Goal: Task Accomplishment & Management: Use online tool/utility

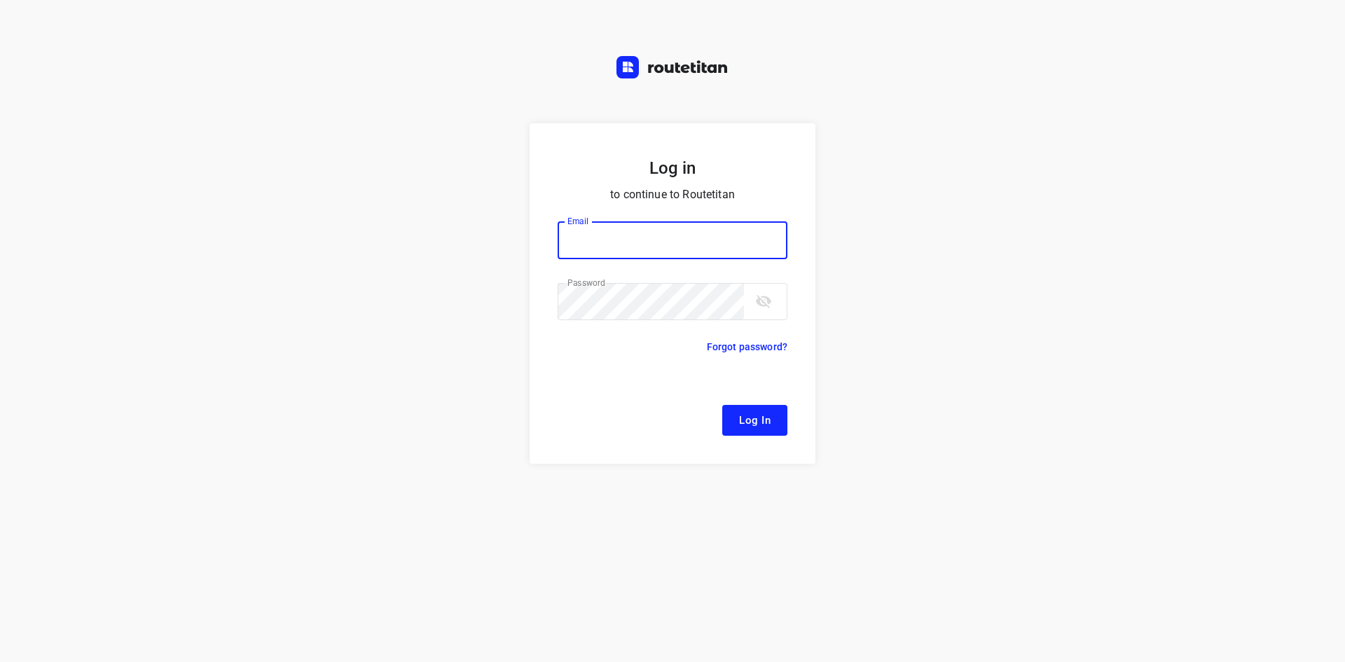
type input "[EMAIL_ADDRESS][DOMAIN_NAME]"
click at [769, 426] on span "Log In" at bounding box center [755, 420] width 32 height 18
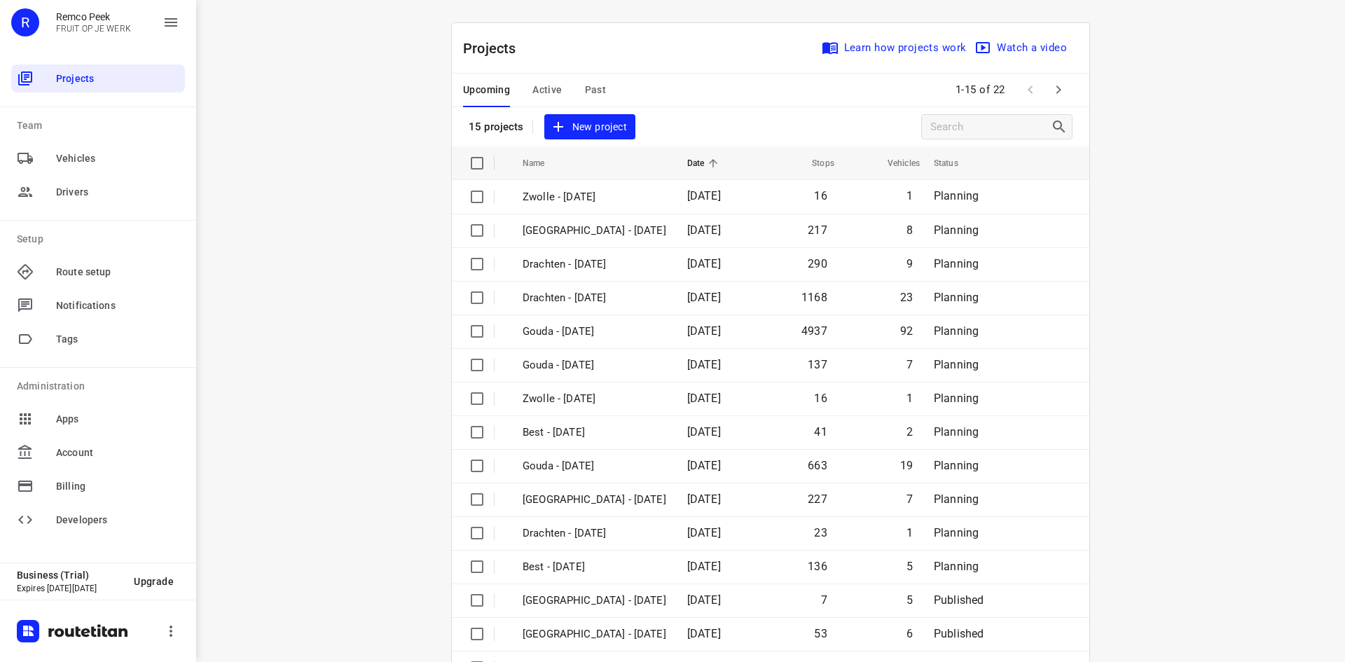
click at [1167, 83] on div "i © 2025 Routetitan , © Stadia Maps , © OpenMapTiles © OpenStreetMap contributo…" at bounding box center [770, 331] width 1149 height 662
click at [1162, 85] on div "i © 2025 Routetitan , © Stadia Maps , © OpenMapTiles © OpenStreetMap contributo…" at bounding box center [770, 331] width 1149 height 662
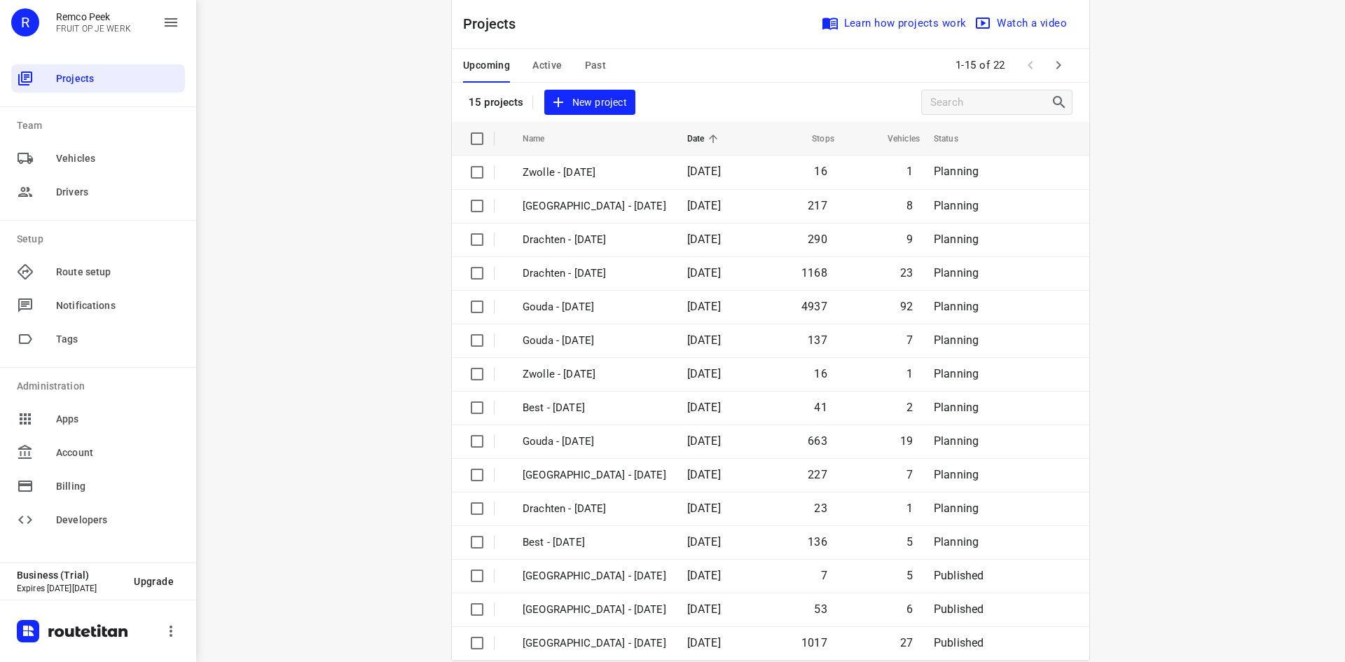
scroll to position [46, 0]
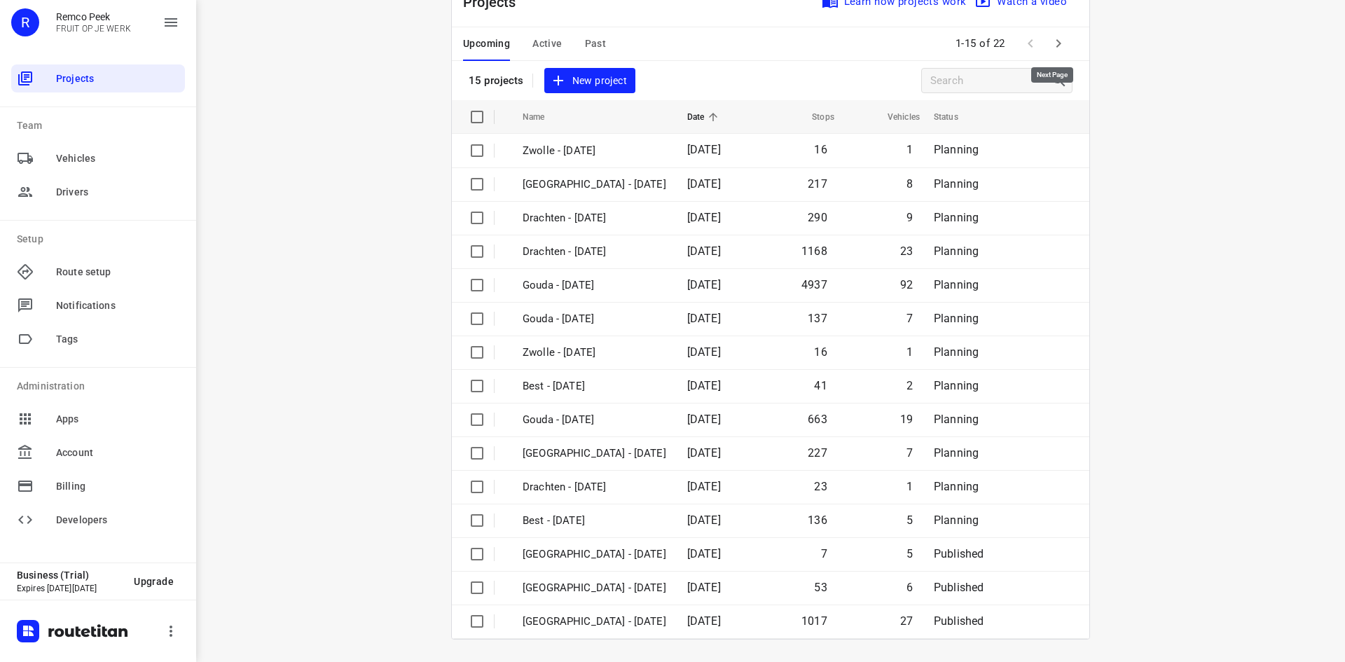
click at [1057, 41] on icon "button" at bounding box center [1058, 43] width 17 height 17
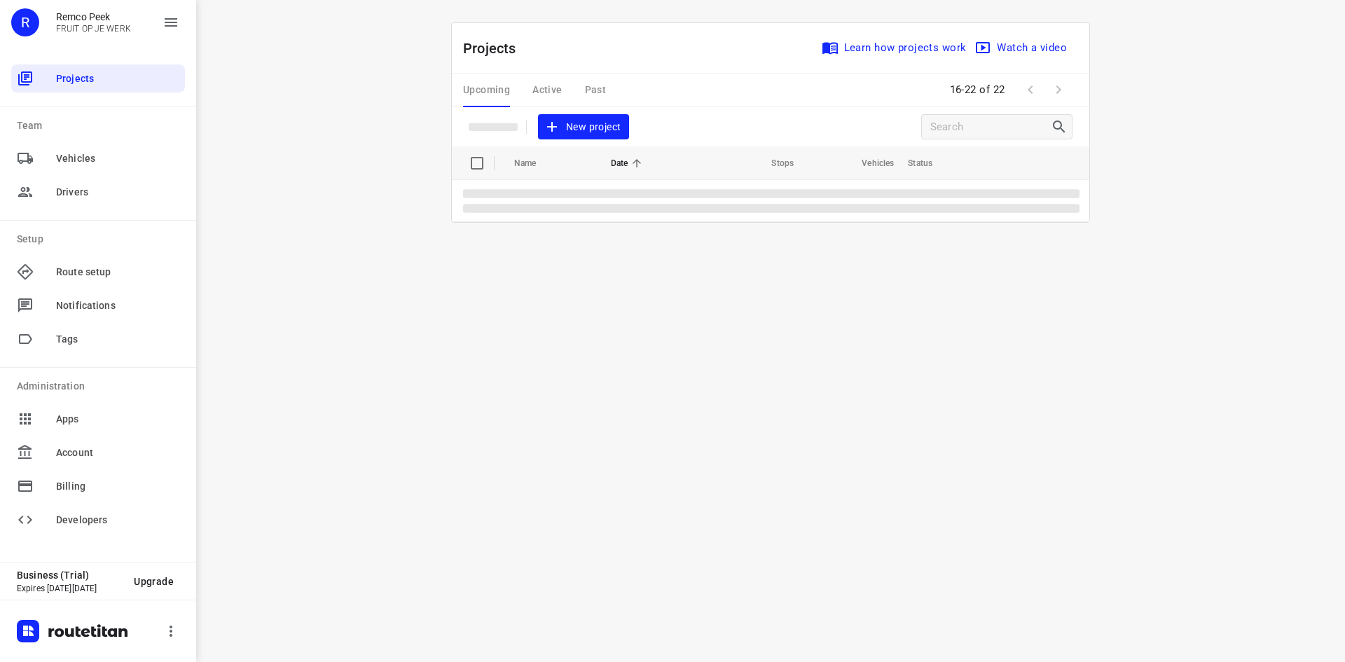
scroll to position [0, 0]
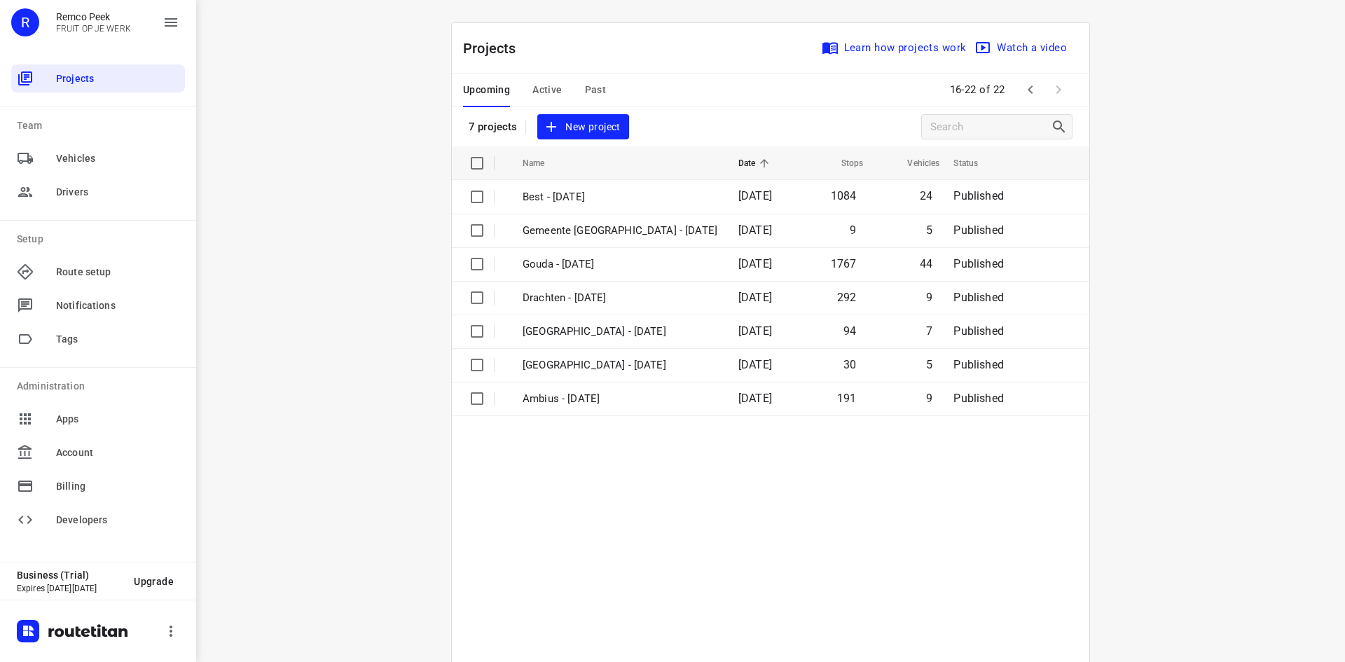
click at [757, 116] on div "Projects Learn how projects work Watch a video 7 projects New project" at bounding box center [771, 84] width 638 height 123
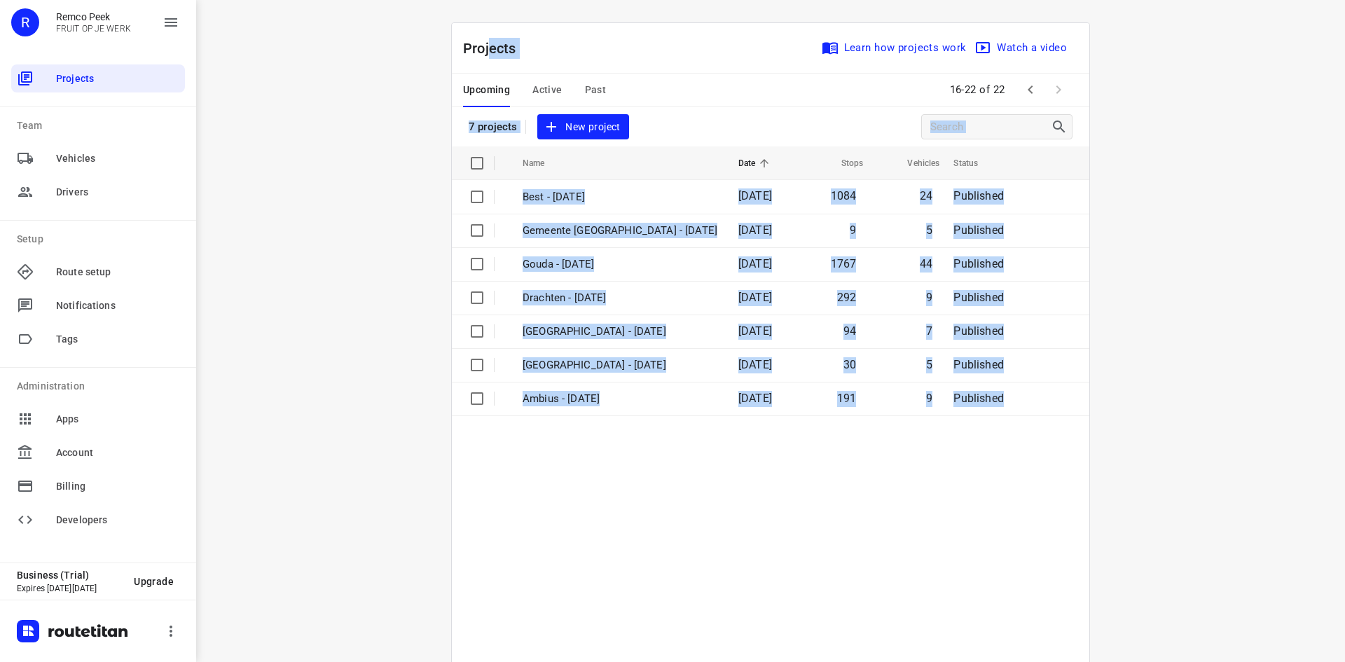
drag, startPoint x: 612, startPoint y: 93, endPoint x: 470, endPoint y: 50, distance: 148.7
click at [476, 52] on div "Projects Learn how projects work Watch a video 7 projects New project Name Date…" at bounding box center [771, 370] width 638 height 695
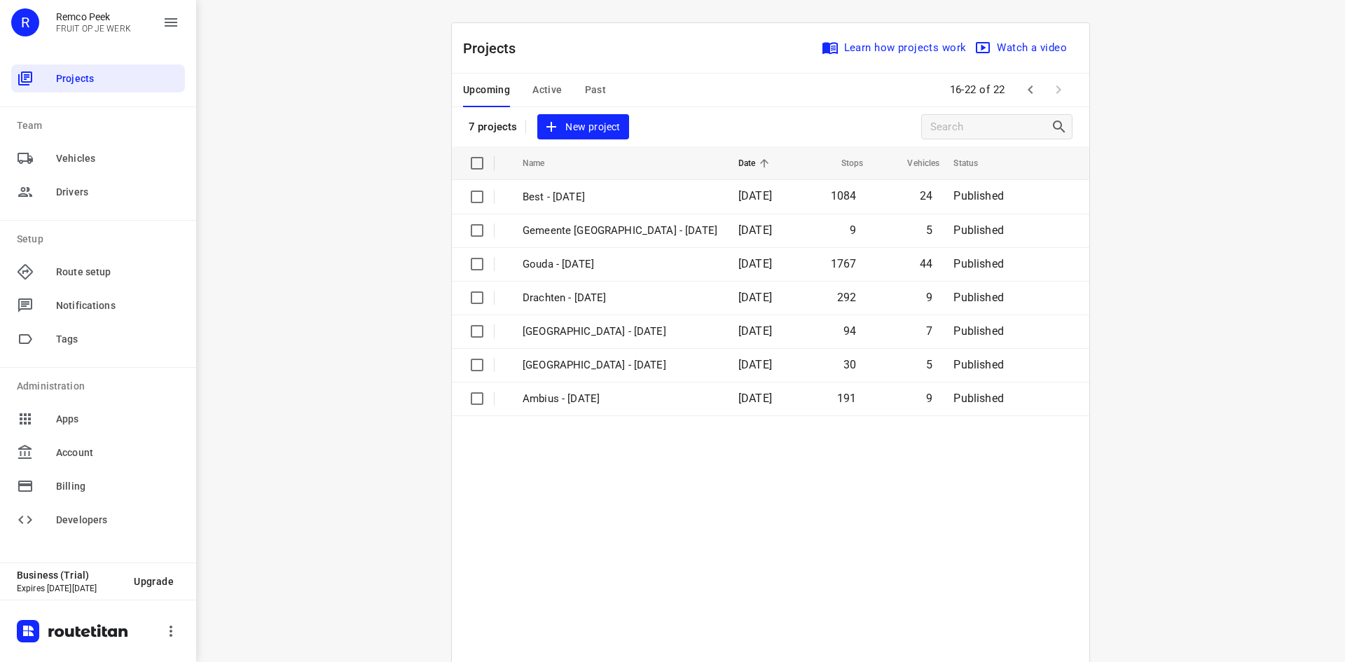
click at [463, 47] on p "Projects" at bounding box center [495, 48] width 64 height 21
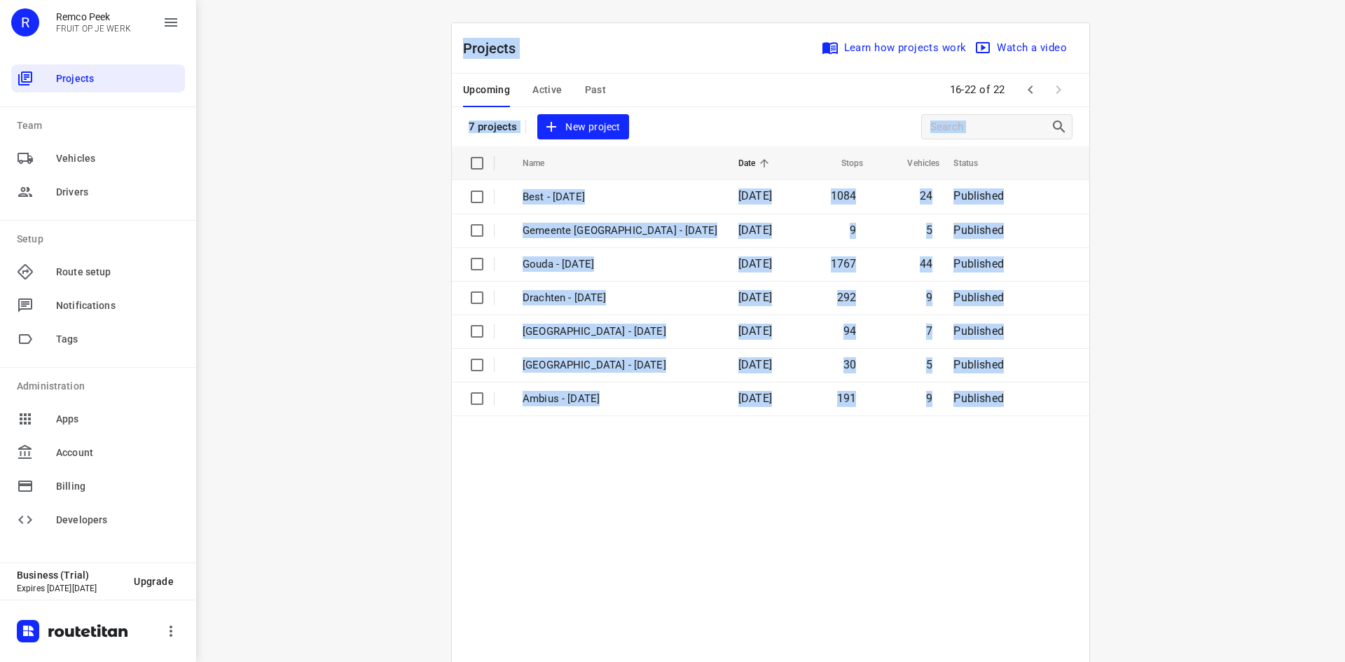
drag, startPoint x: 459, startPoint y: 46, endPoint x: 655, endPoint y: 92, distance: 200.8
click at [655, 92] on div "Projects Learn how projects work Watch a video 7 projects New project Name Date…" at bounding box center [771, 370] width 638 height 695
click at [496, 55] on p "Projects" at bounding box center [495, 48] width 64 height 21
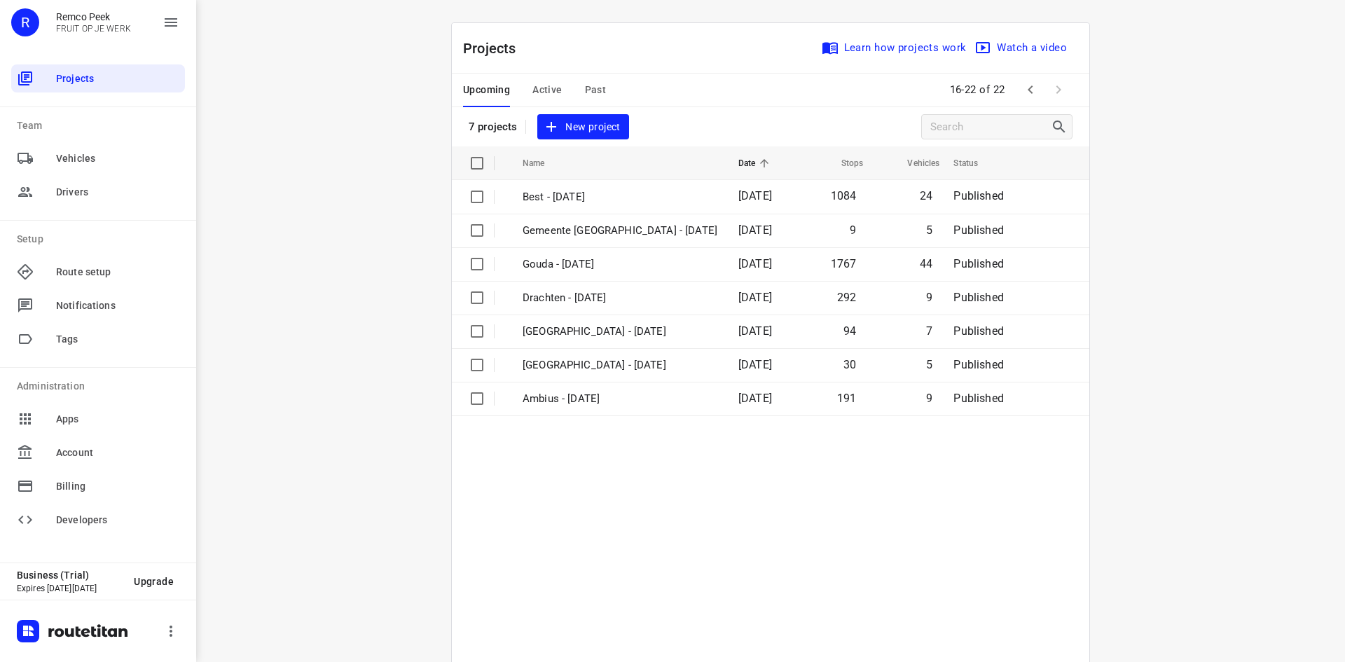
click at [545, 92] on span "Active" at bounding box center [547, 90] width 29 height 18
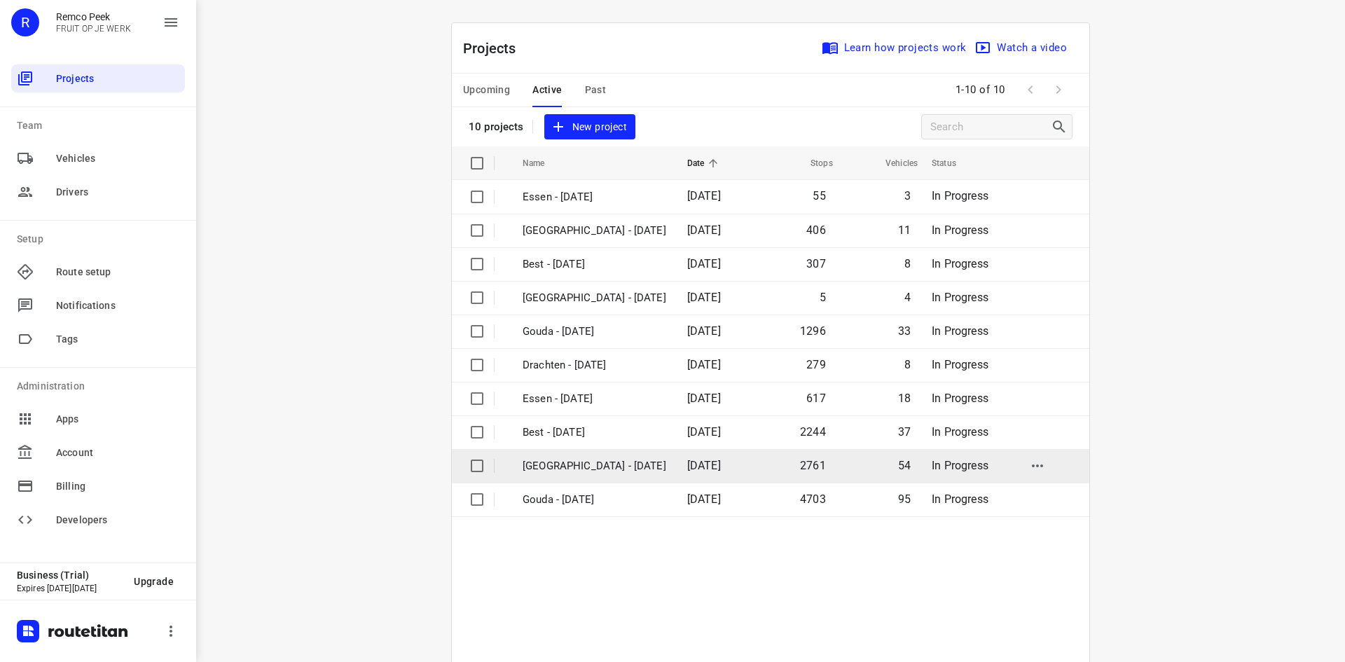
click at [570, 464] on p "[GEOGRAPHIC_DATA] - [DATE]" at bounding box center [595, 466] width 144 height 16
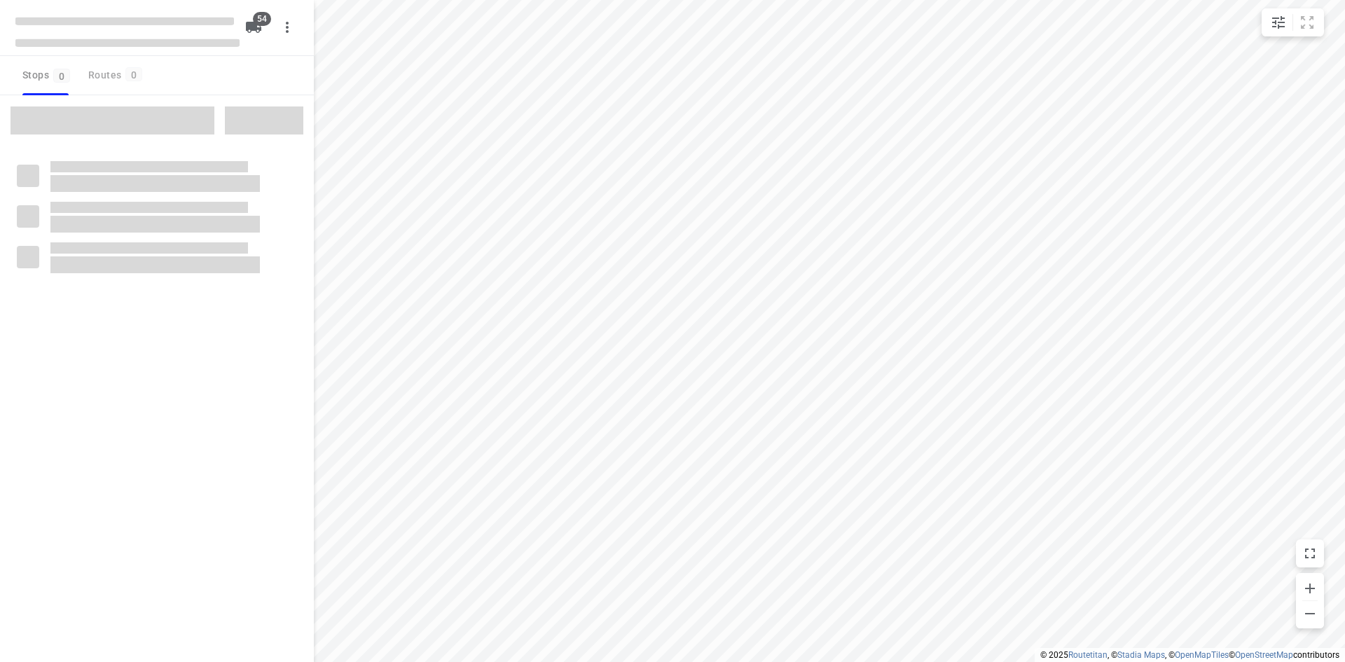
type input "distance"
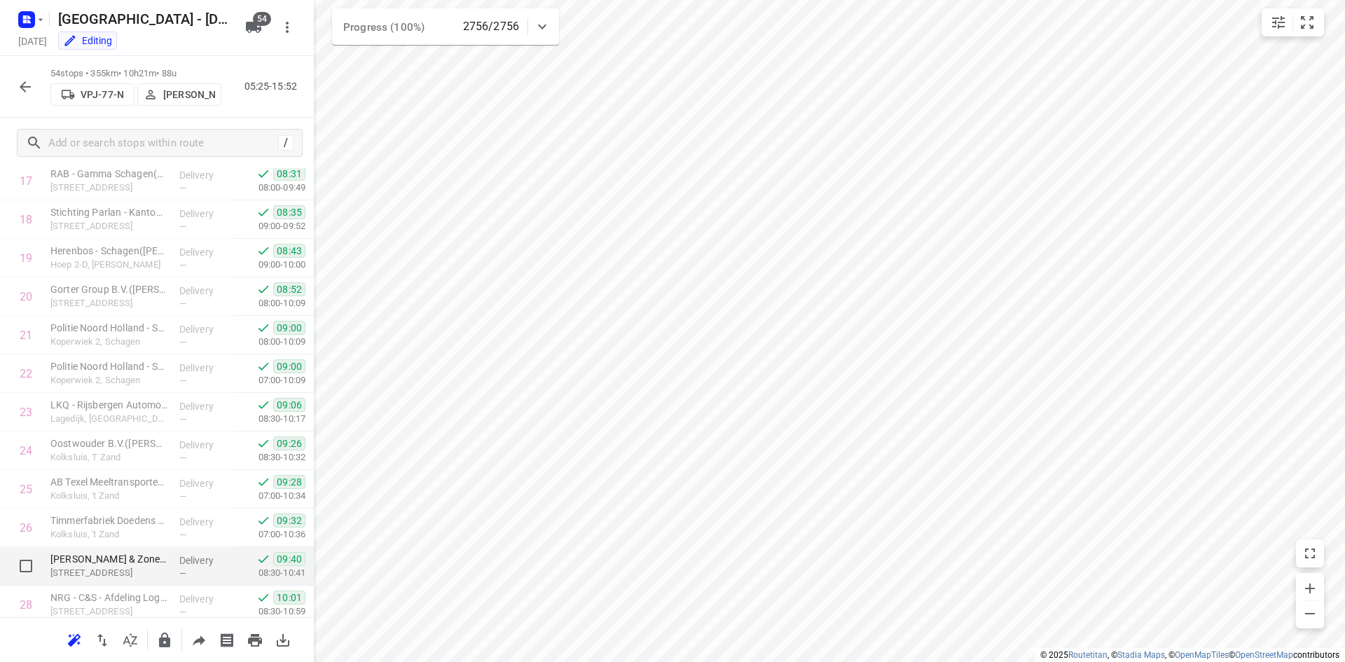
scroll to position [734, 0]
